Goal: Task Accomplishment & Management: Manage account settings

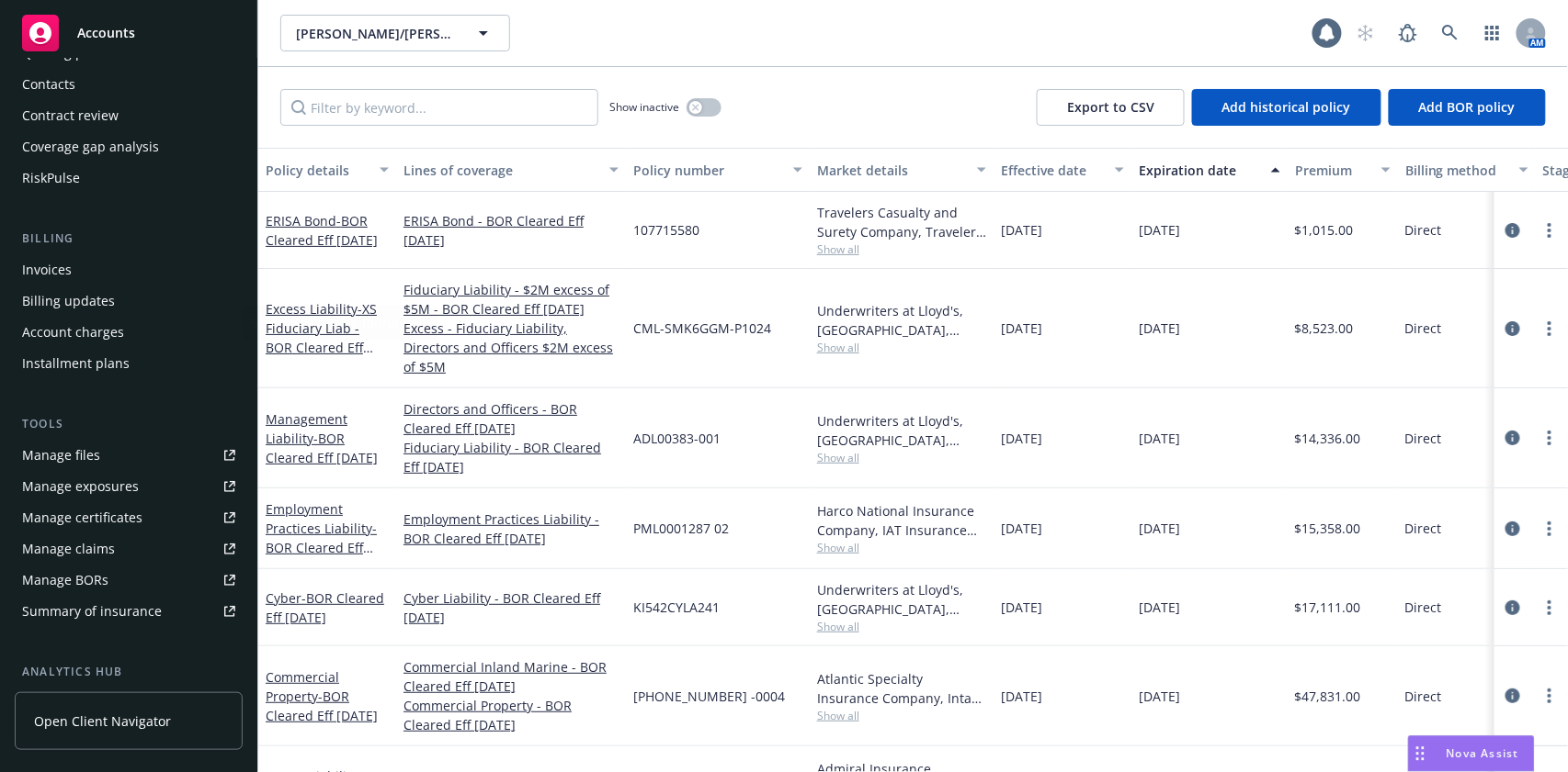
scroll to position [368, 0]
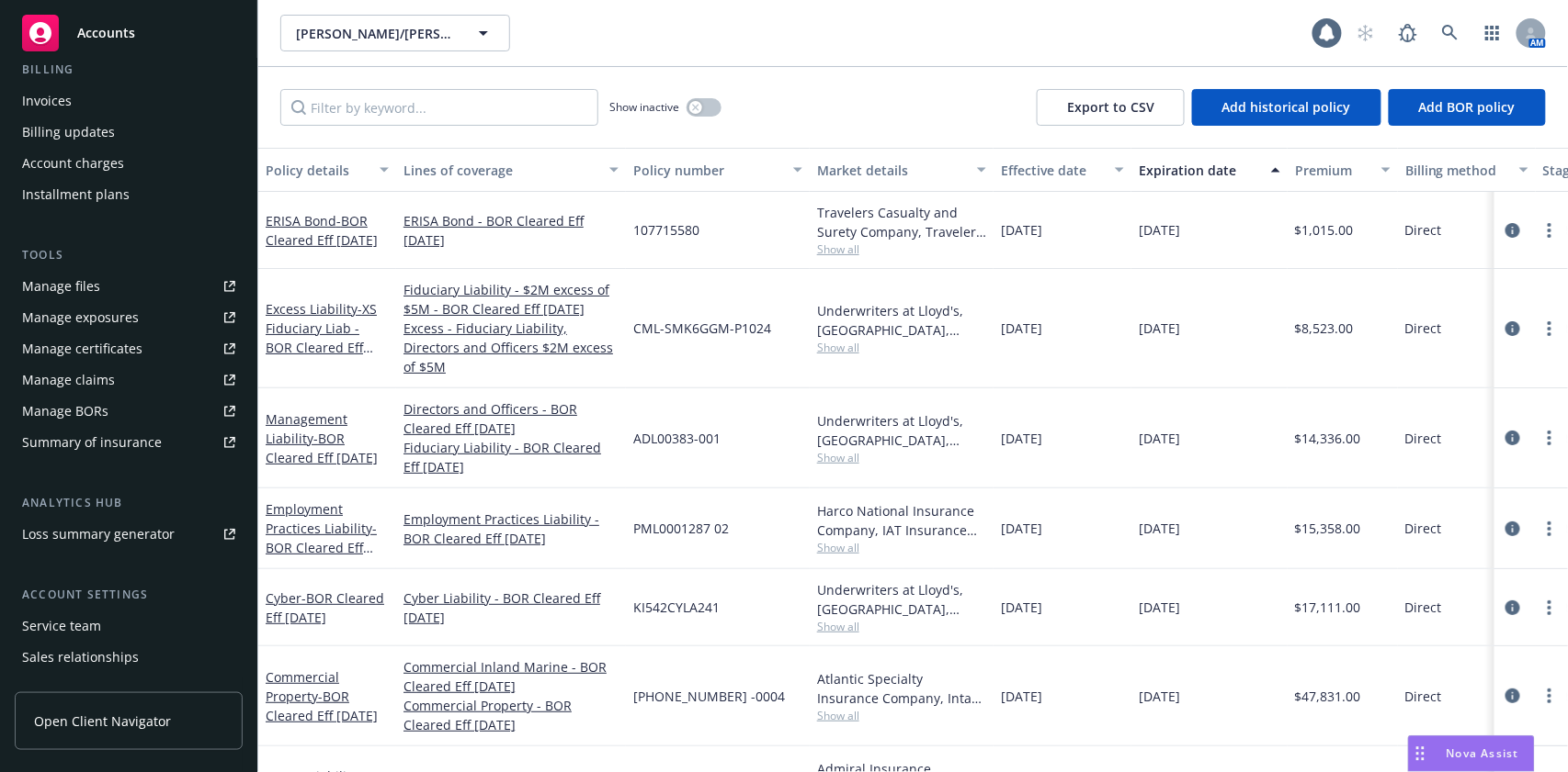
click at [117, 351] on div "Manage certificates" at bounding box center [82, 348] width 120 height 30
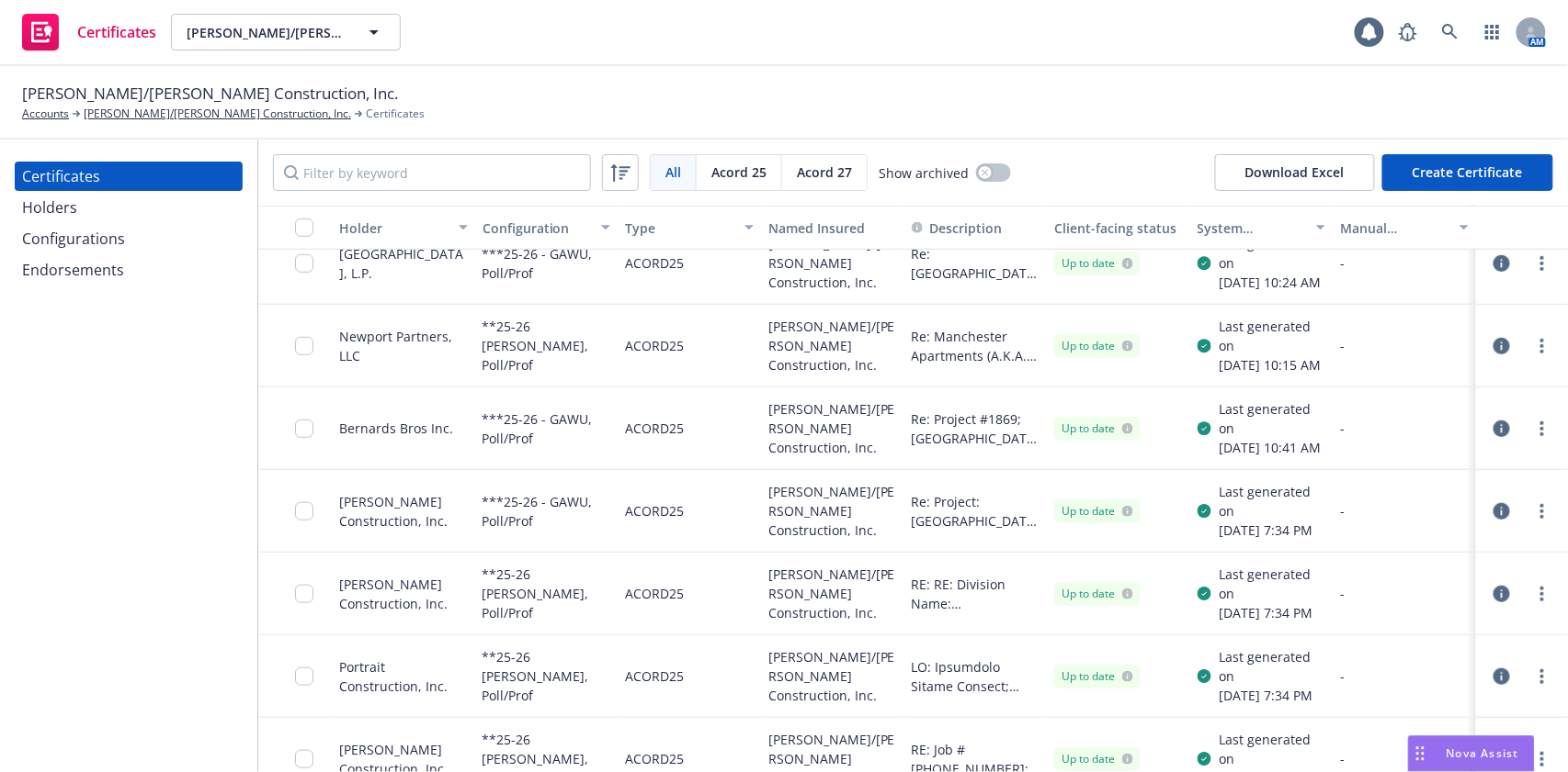
scroll to position [368, 0]
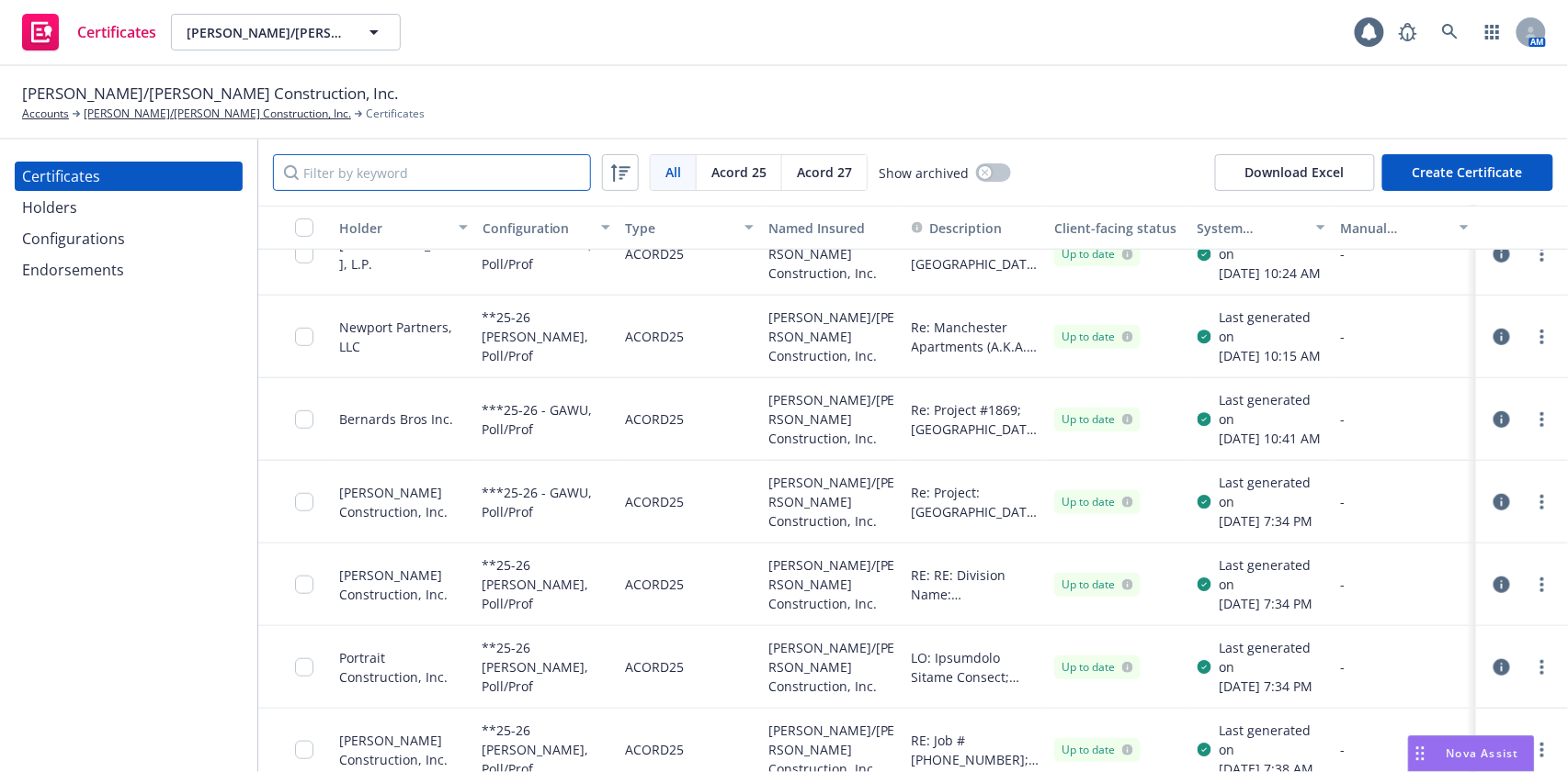
click at [456, 167] on input "Filter by keyword" at bounding box center [431, 172] width 318 height 37
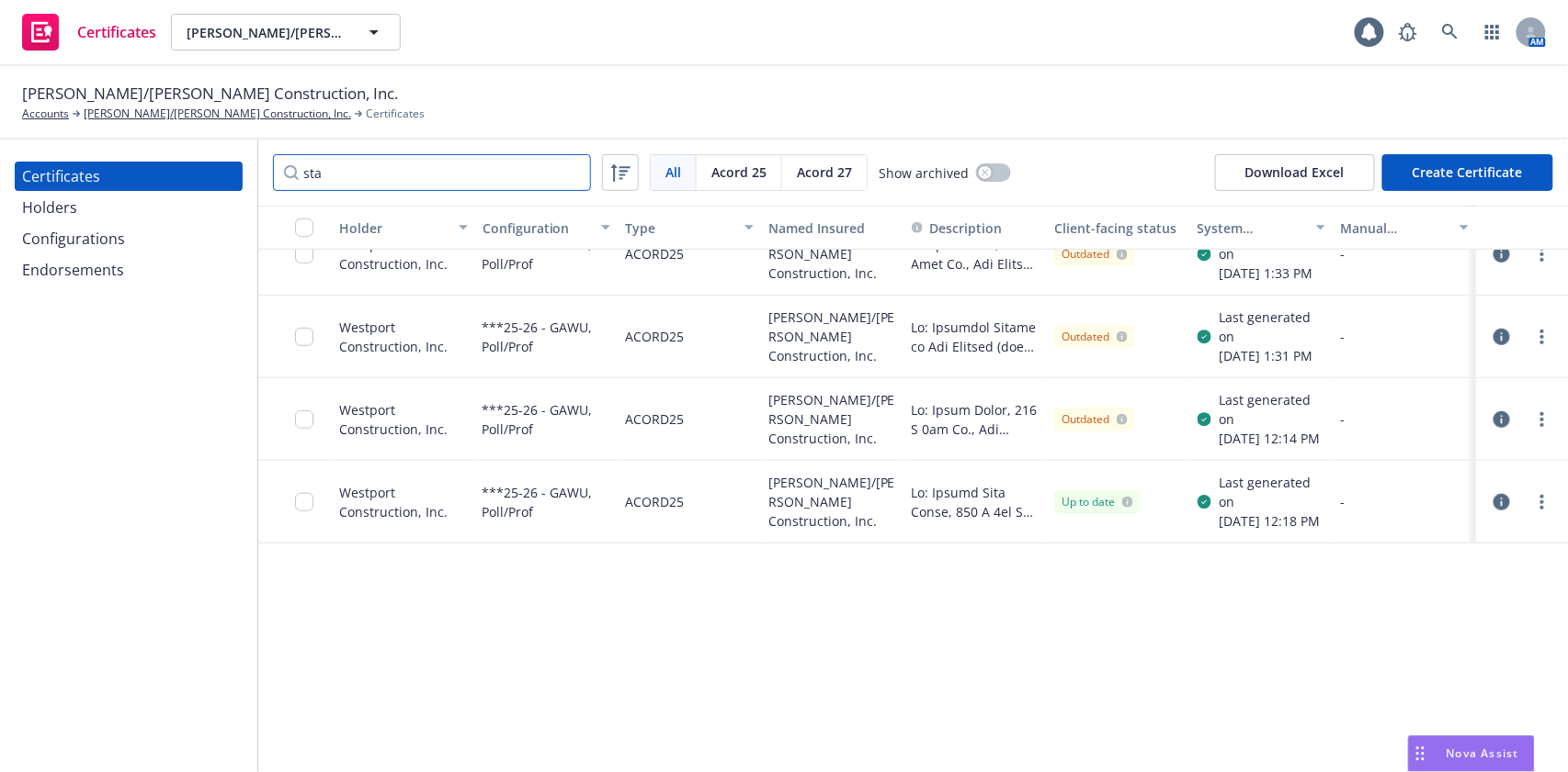
scroll to position [0, 0]
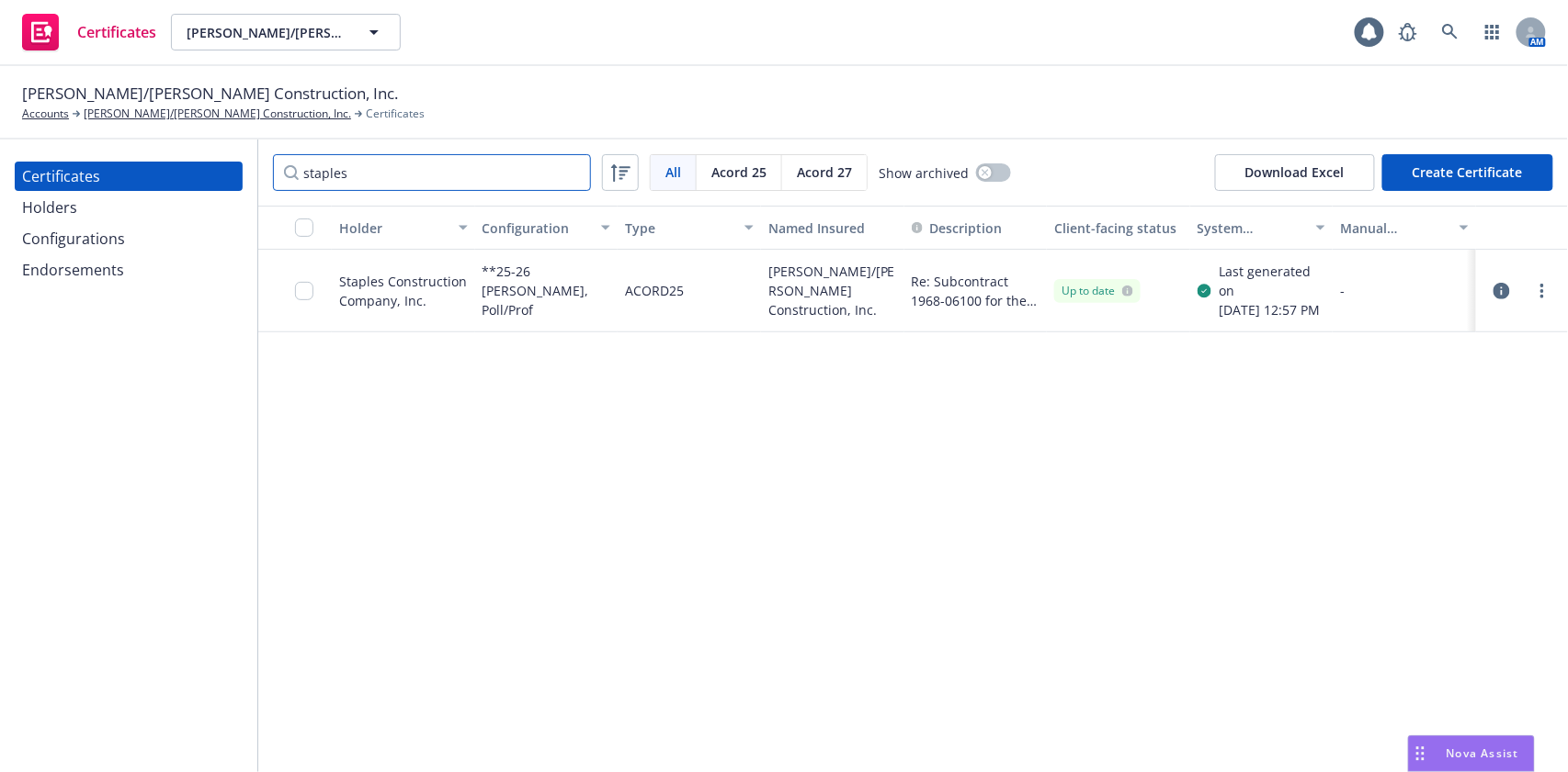
type input "staples"
click at [1503, 288] on icon "button" at bounding box center [1502, 291] width 16 height 16
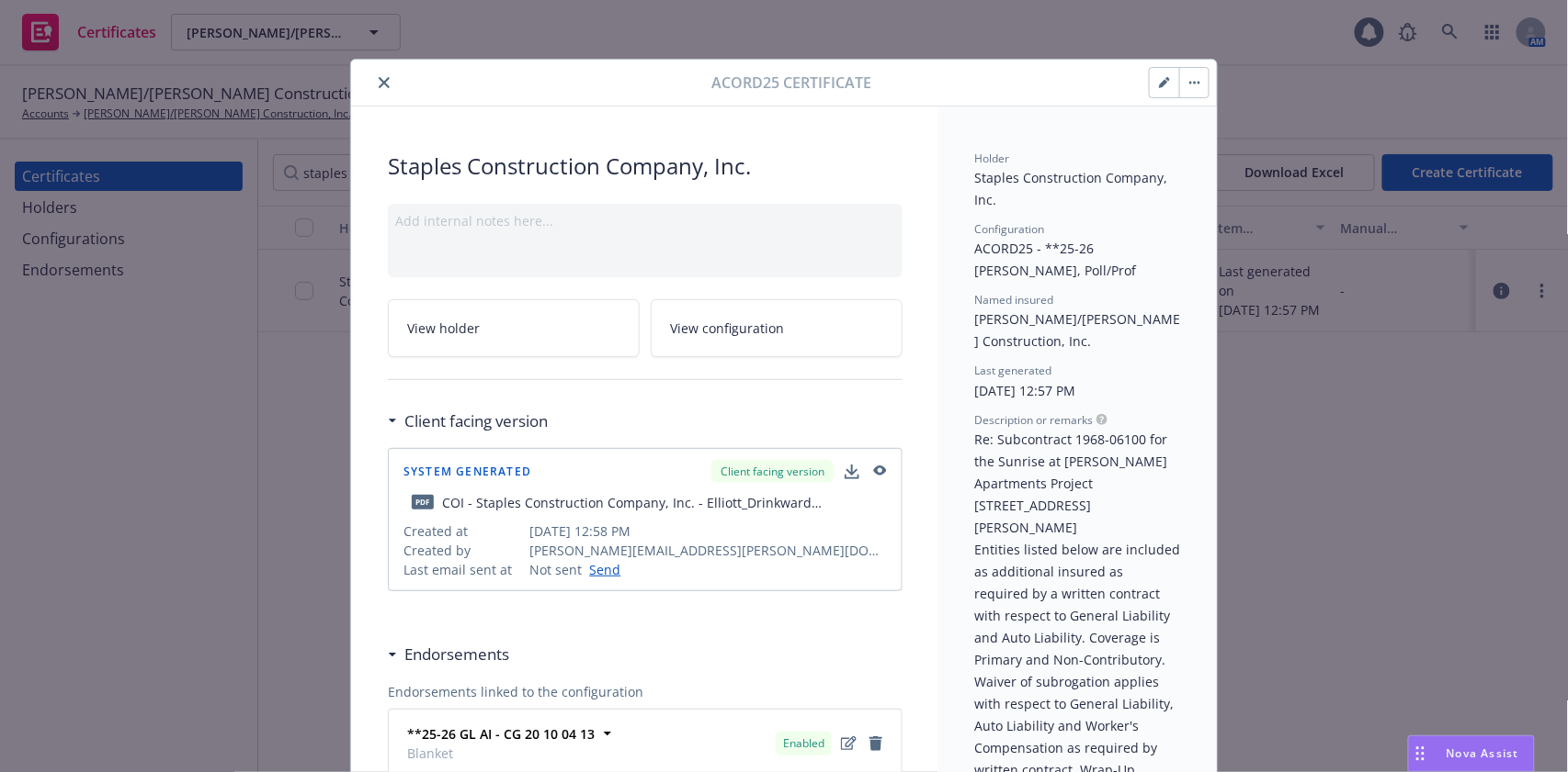
click at [1159, 83] on icon "button" at bounding box center [1163, 82] width 11 height 11
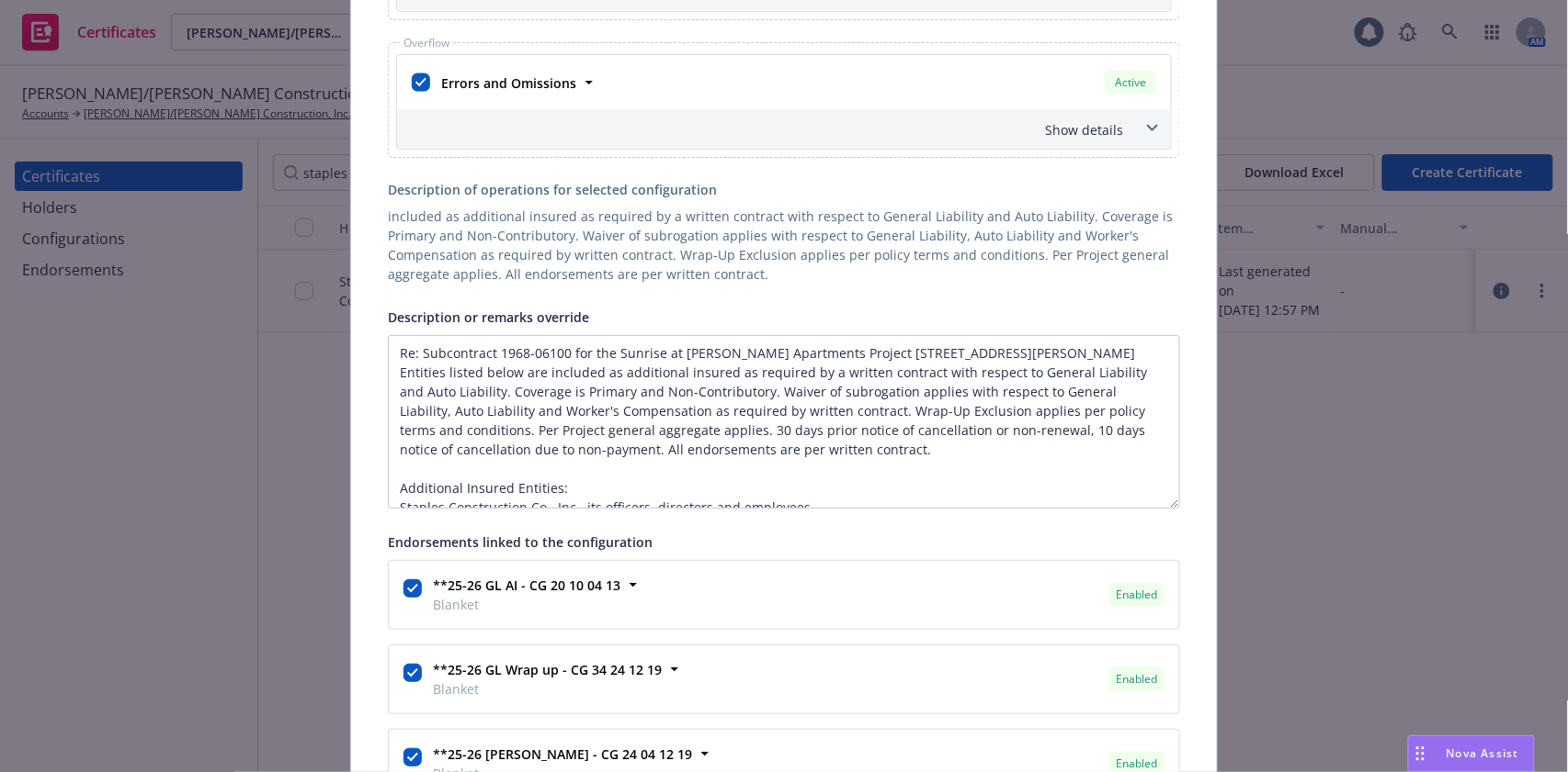
drag, startPoint x: 1167, startPoint y: 417, endPoint x: 1156, endPoint y: 500, distance: 83.7
click at [1156, 500] on textarea "Re: Subcontract 1968-06100 for the Sunrise at [PERSON_NAME] Apartments Project …" at bounding box center [784, 422] width 793 height 173
